Goal: Find specific page/section: Find specific page/section

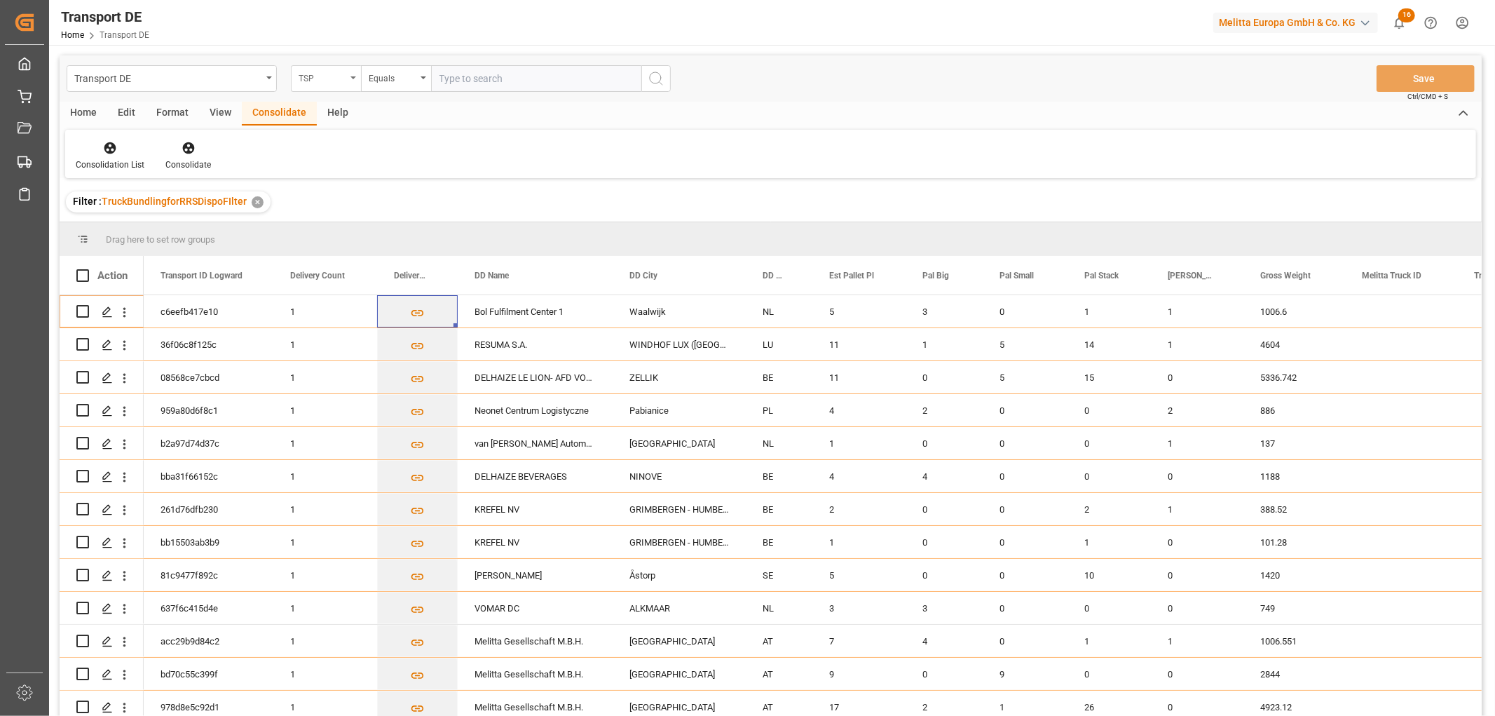
click at [314, 79] on div "TSP" at bounding box center [323, 77] width 48 height 16
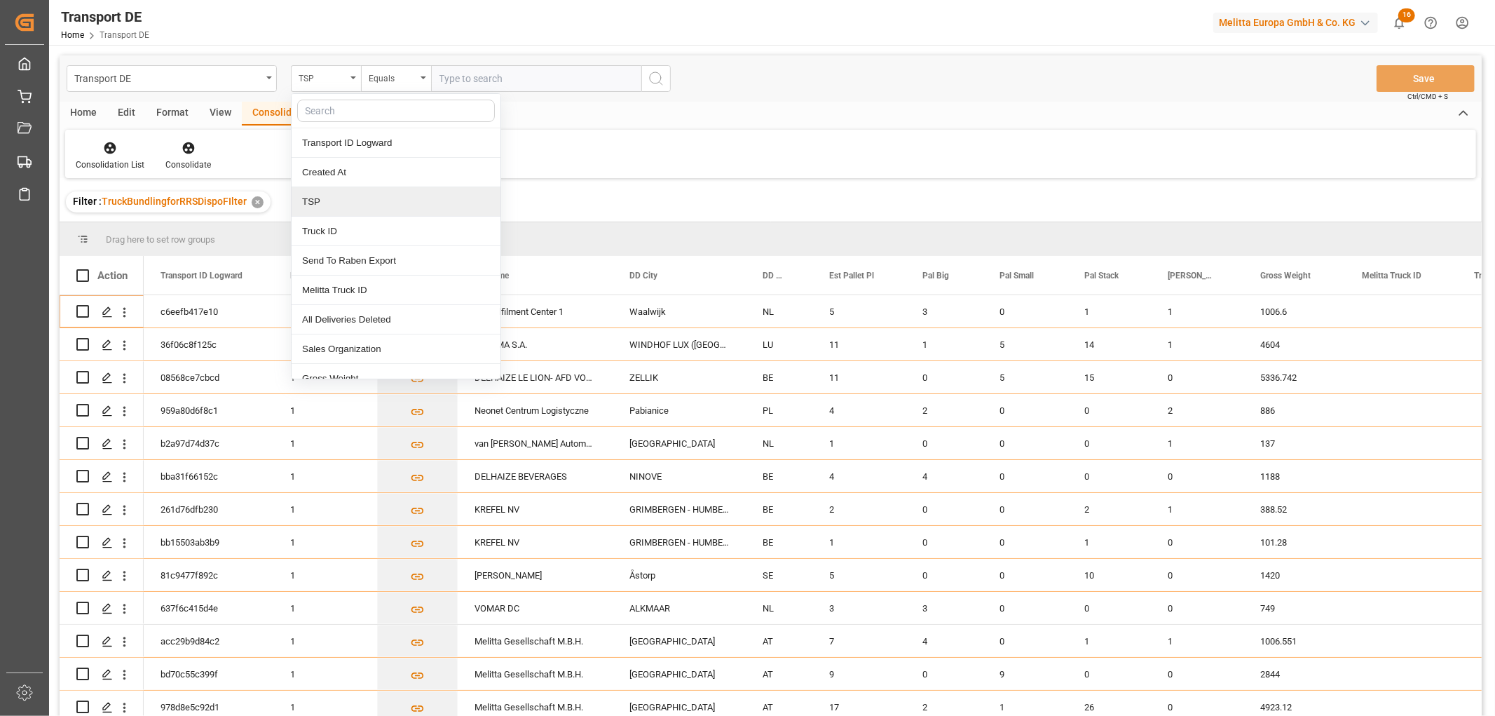
click at [320, 199] on div "TSP" at bounding box center [396, 201] width 209 height 29
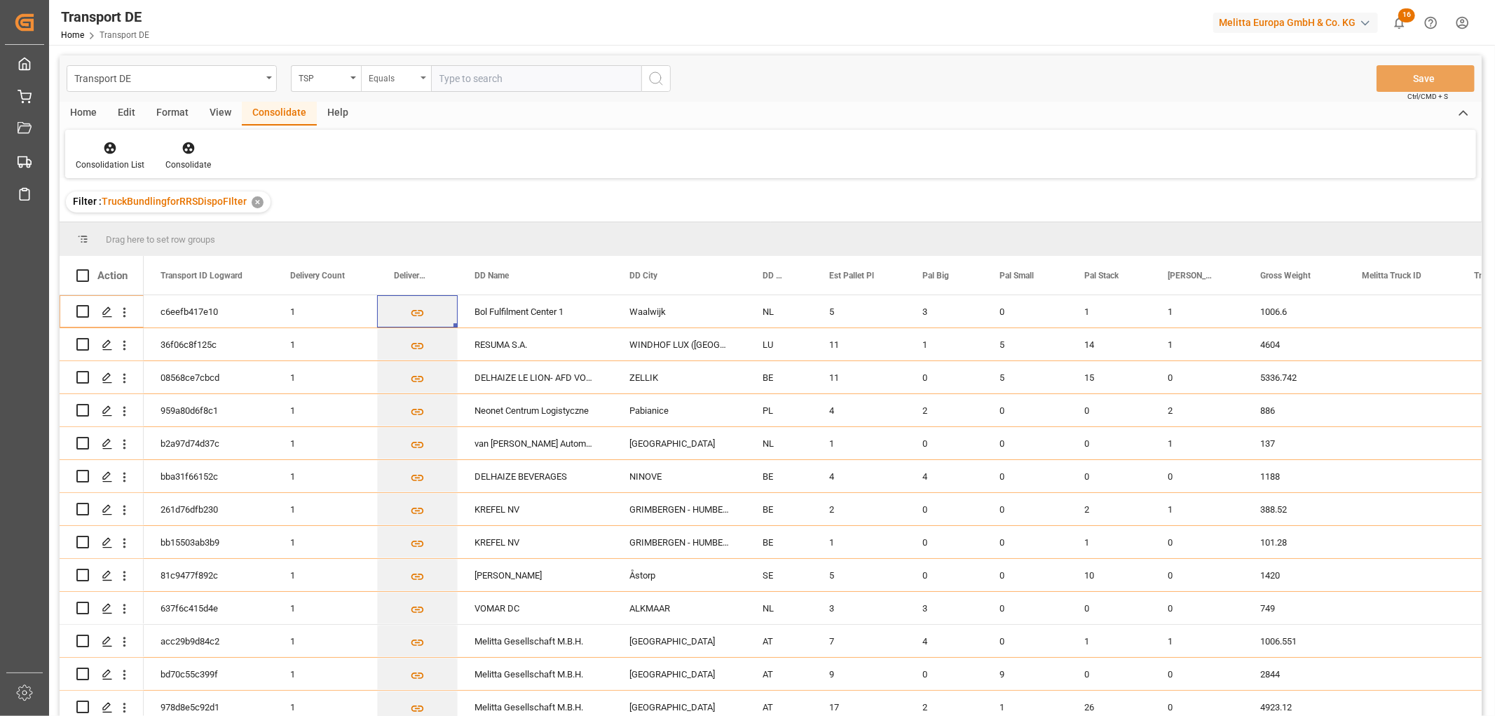
click at [379, 78] on div "Equals" at bounding box center [393, 77] width 48 height 16
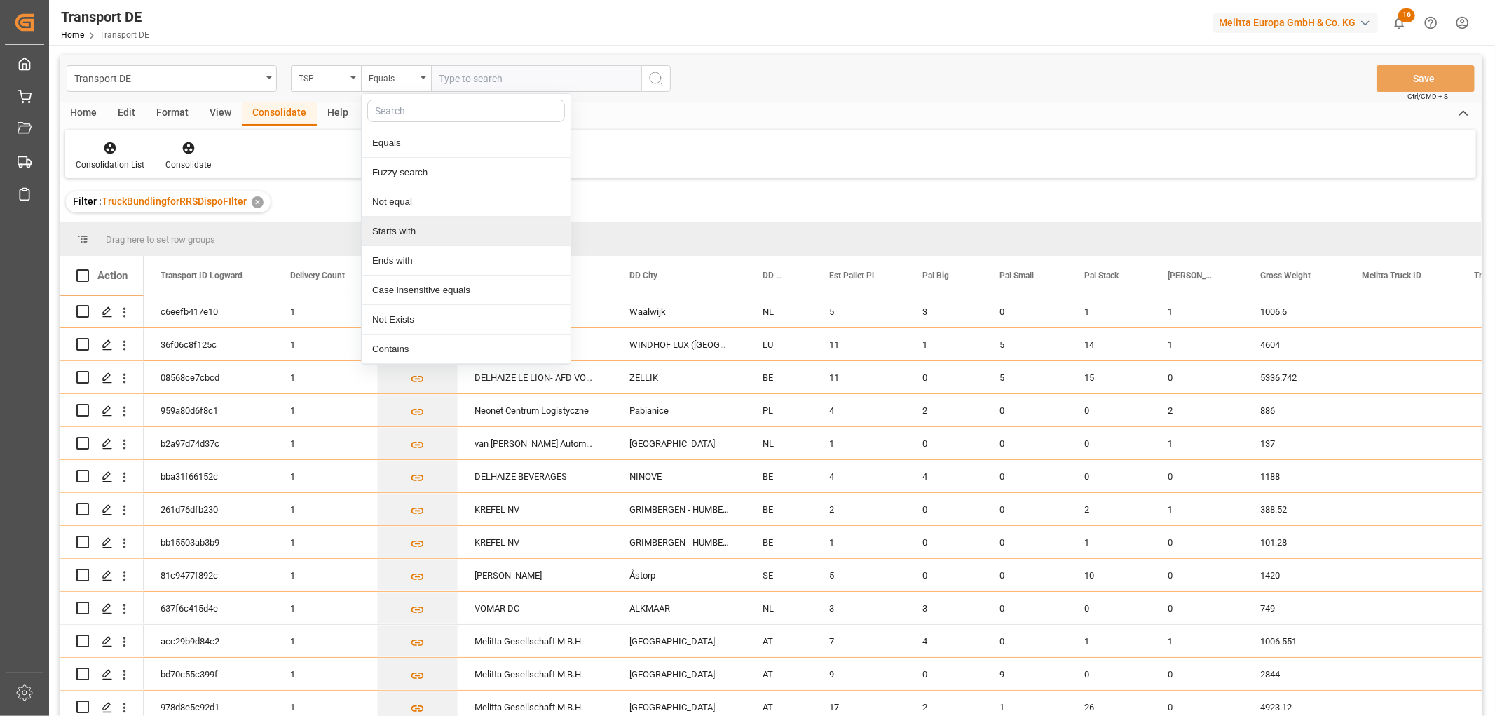
click at [403, 231] on div "Starts with" at bounding box center [466, 231] width 209 height 29
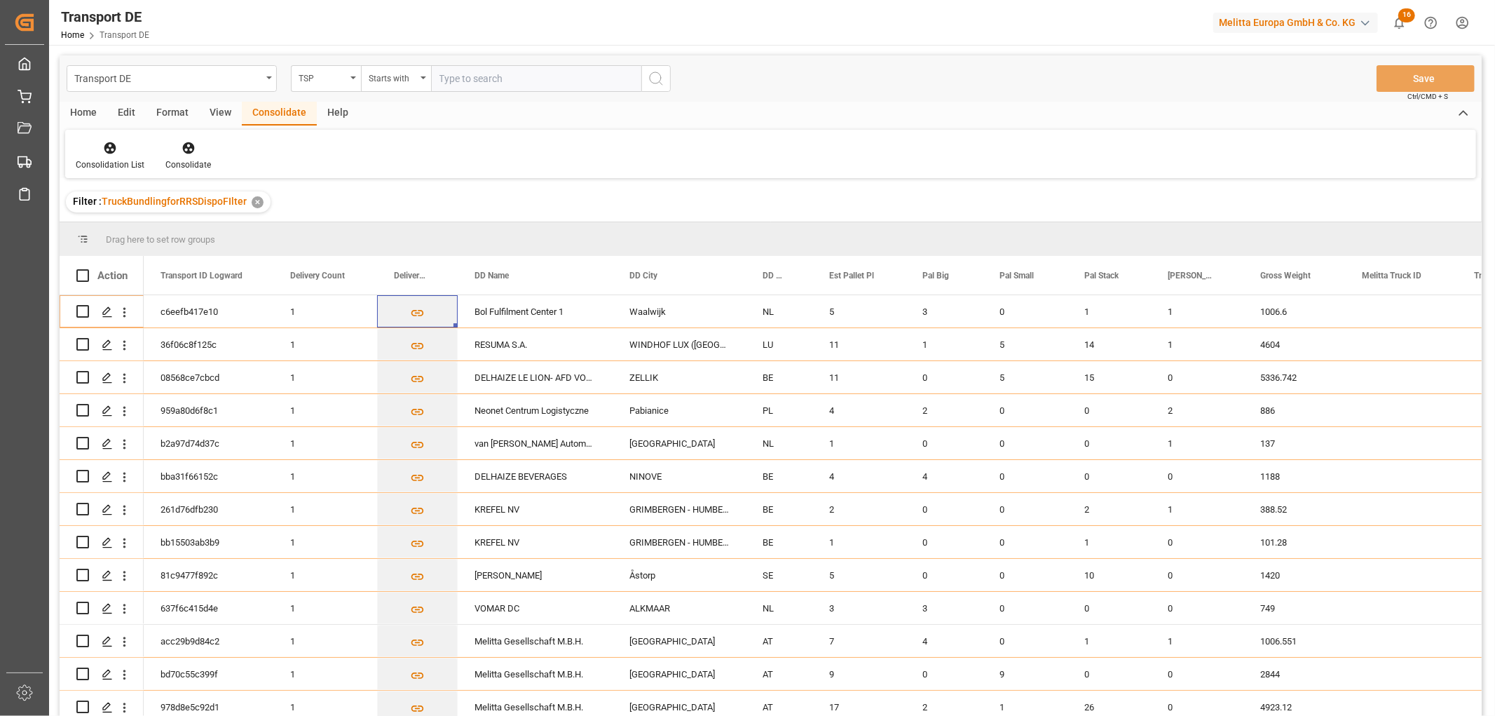
click at [461, 80] on input "text" at bounding box center [536, 78] width 210 height 27
type input "LIT DE"
click at [656, 81] on icon "search button" at bounding box center [656, 78] width 17 height 17
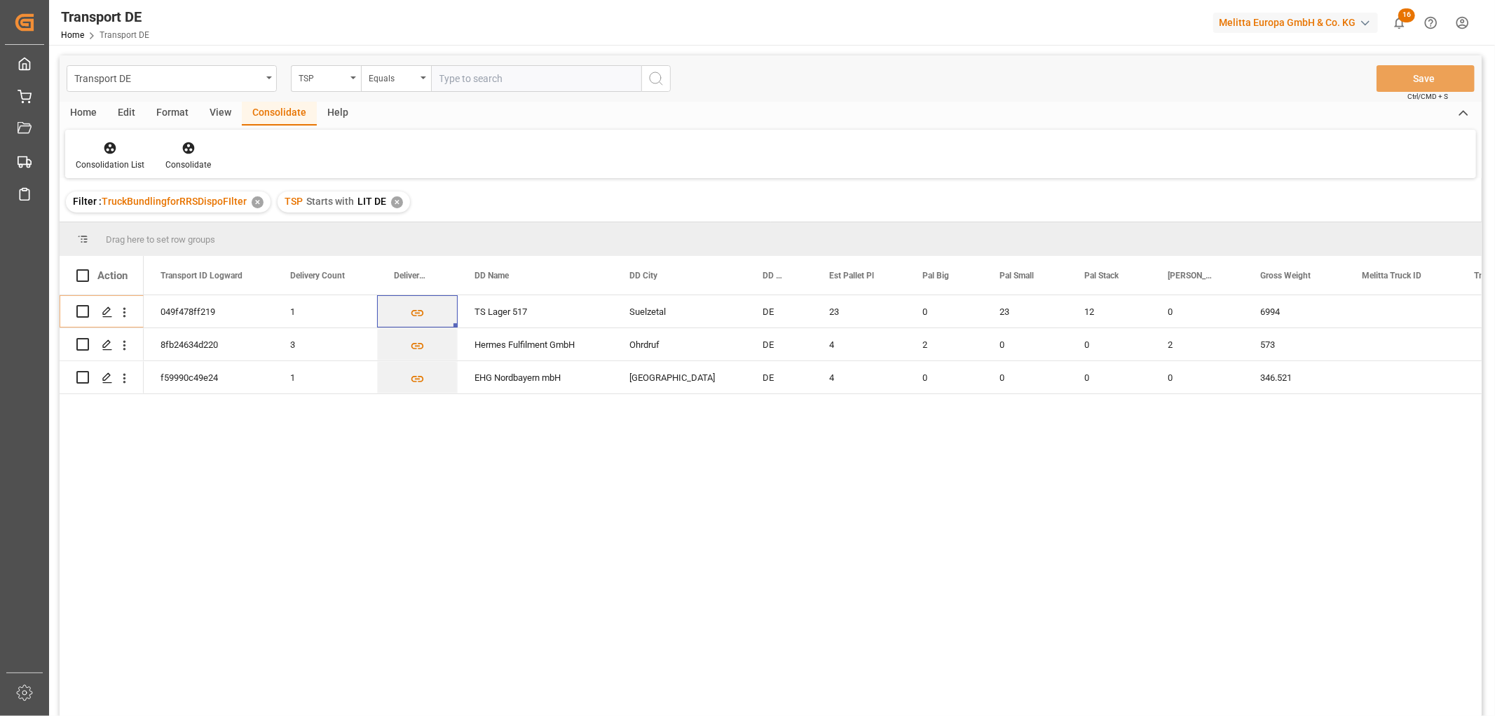
click at [391, 202] on div "✕" at bounding box center [397, 202] width 12 height 12
